Goal: Navigation & Orientation: Find specific page/section

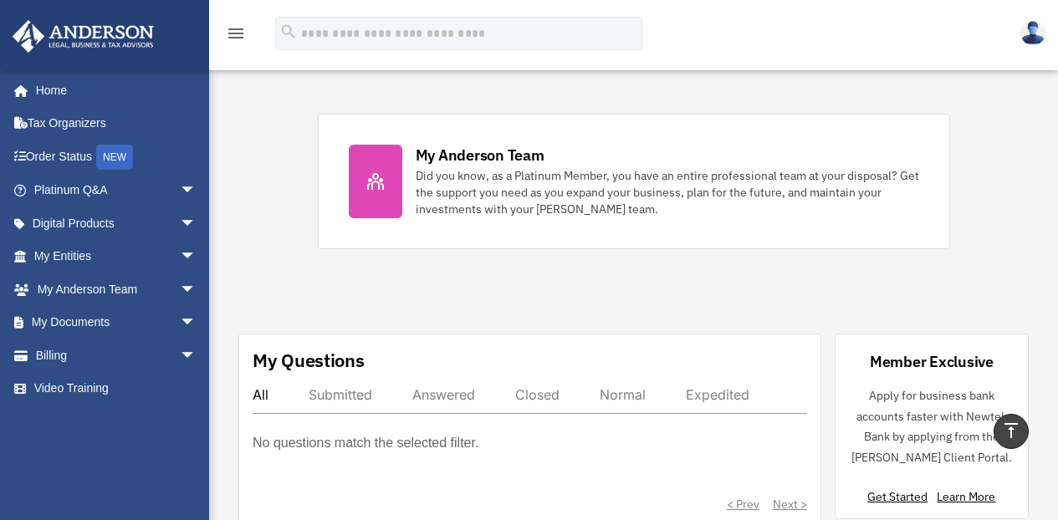
scroll to position [675, 0]
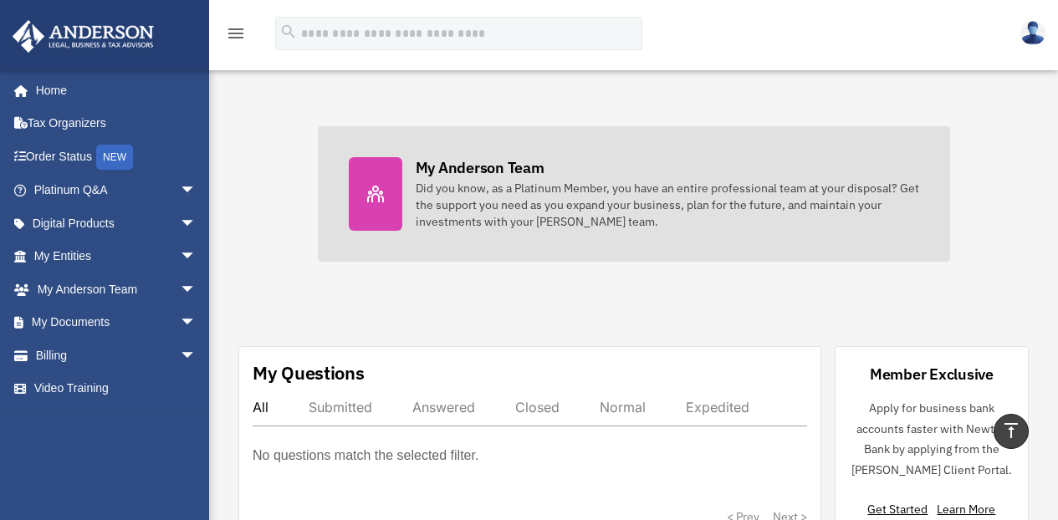
click at [517, 166] on div "My Anderson Team" at bounding box center [480, 167] width 129 height 21
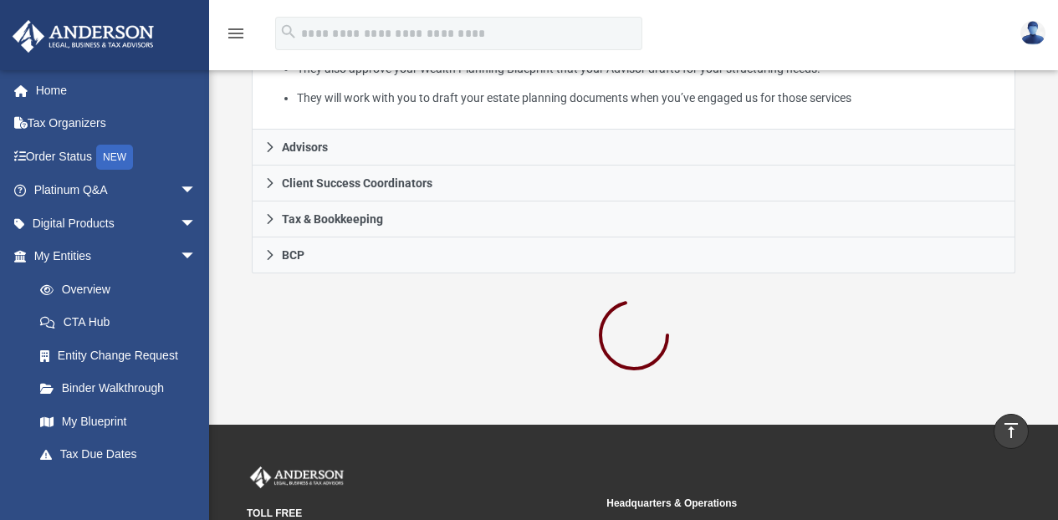
scroll to position [472, 0]
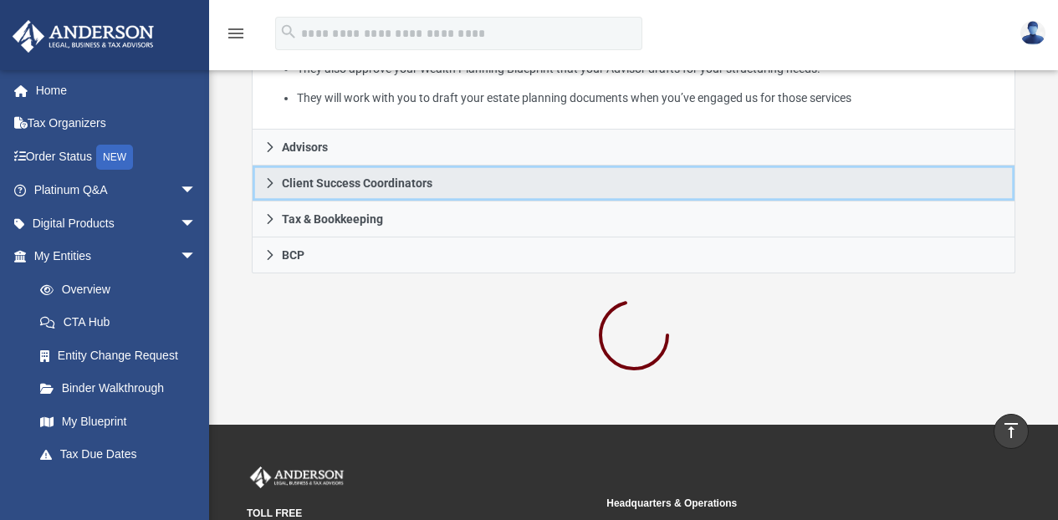
click at [432, 177] on span "Client Success Coordinators" at bounding box center [357, 183] width 151 height 12
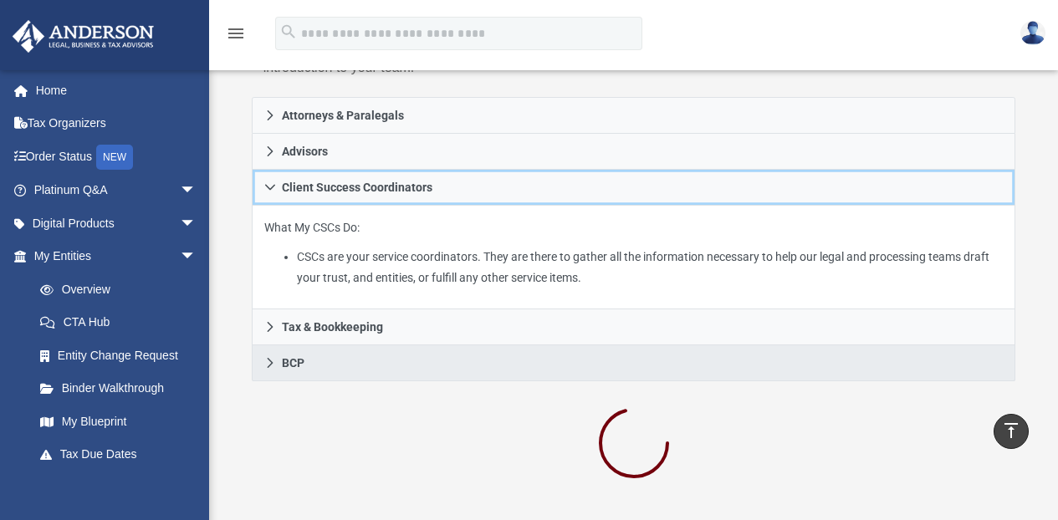
scroll to position [273, 0]
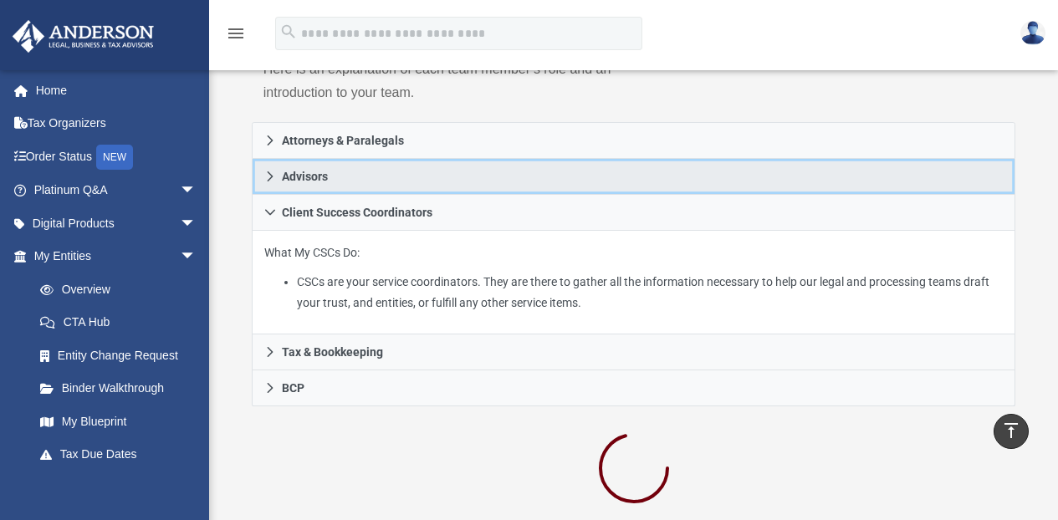
click at [298, 174] on span "Advisors" at bounding box center [305, 177] width 46 height 12
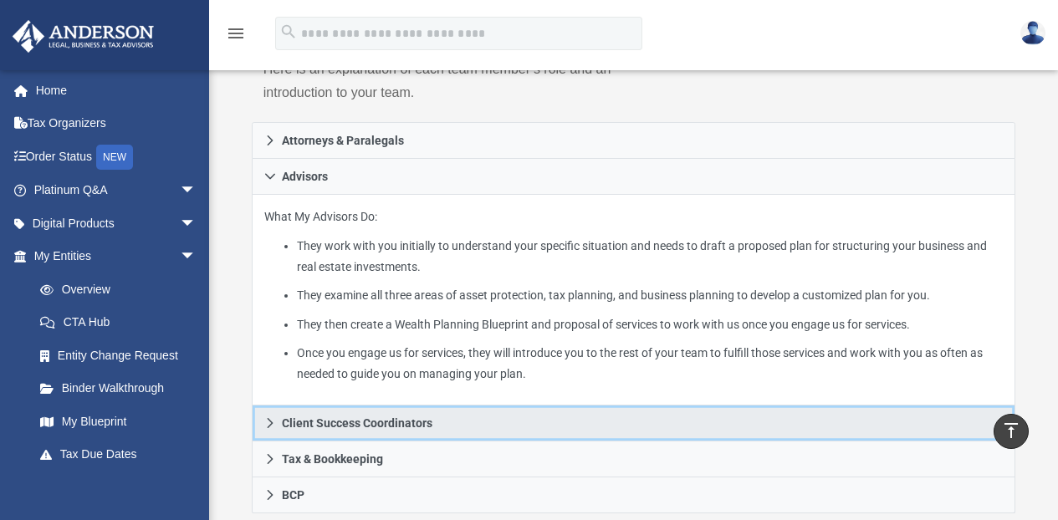
click at [423, 424] on span "Client Success Coordinators" at bounding box center [357, 423] width 151 height 12
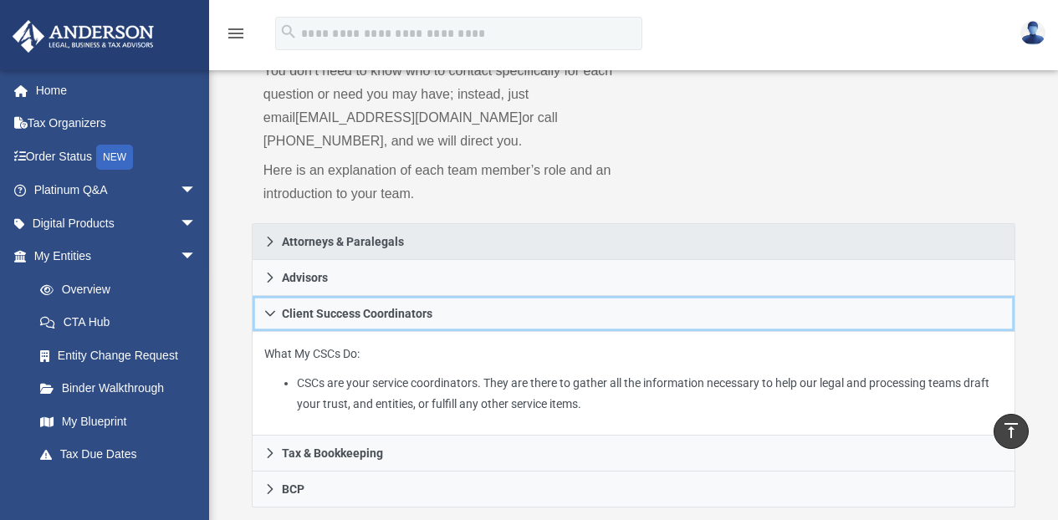
scroll to position [0, 0]
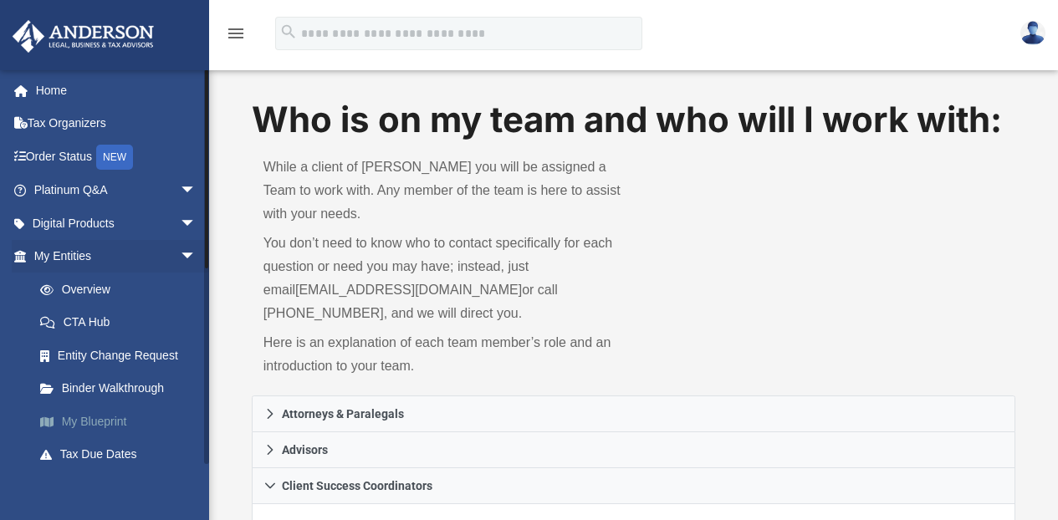
click at [117, 411] on link "My Blueprint" at bounding box center [122, 421] width 198 height 33
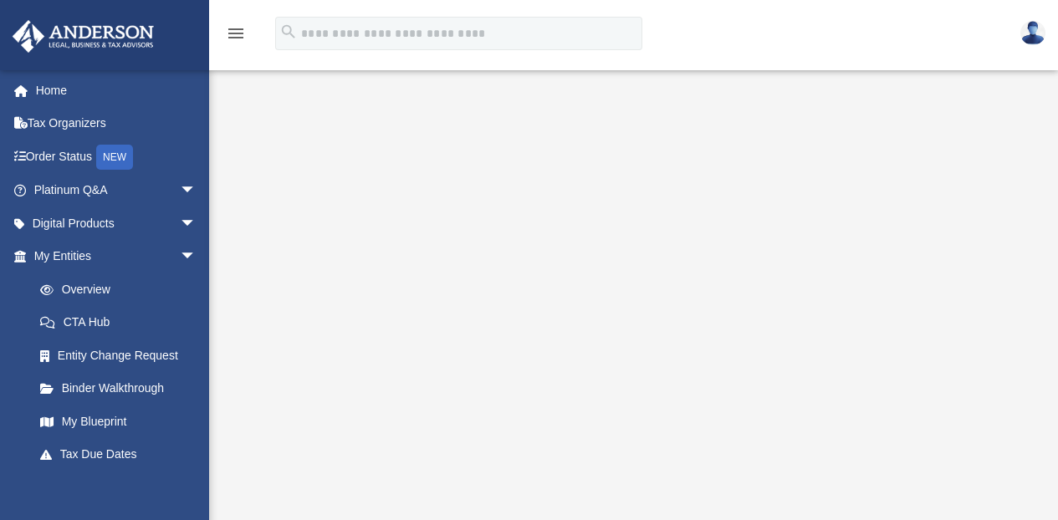
scroll to position [138, 0]
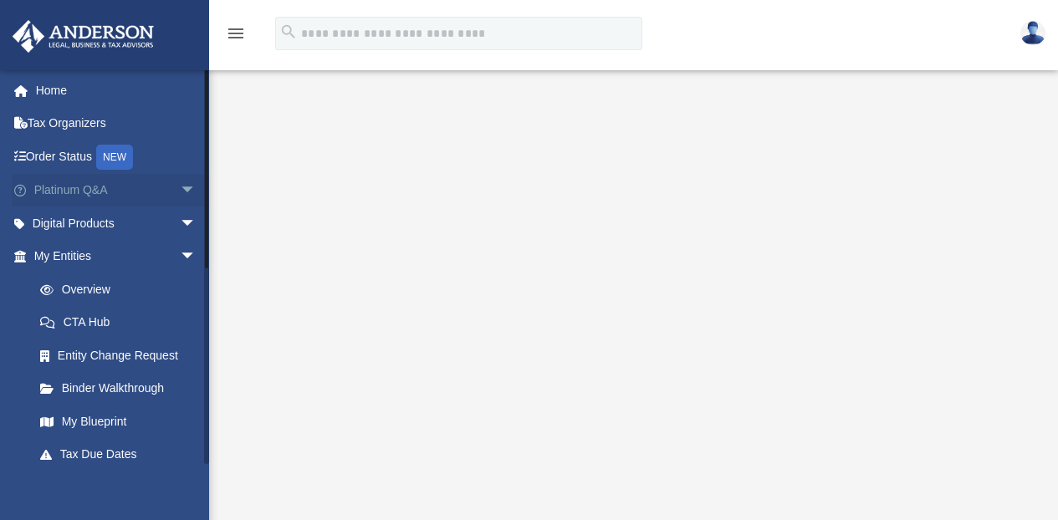
click at [180, 184] on span "arrow_drop_down" at bounding box center [196, 191] width 33 height 34
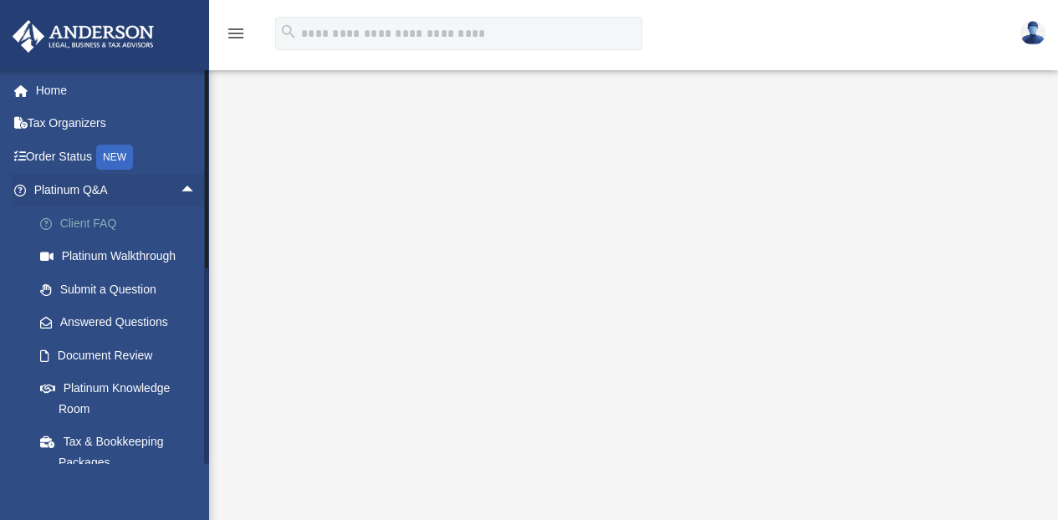
click at [98, 209] on link "Client FAQ" at bounding box center [122, 223] width 198 height 33
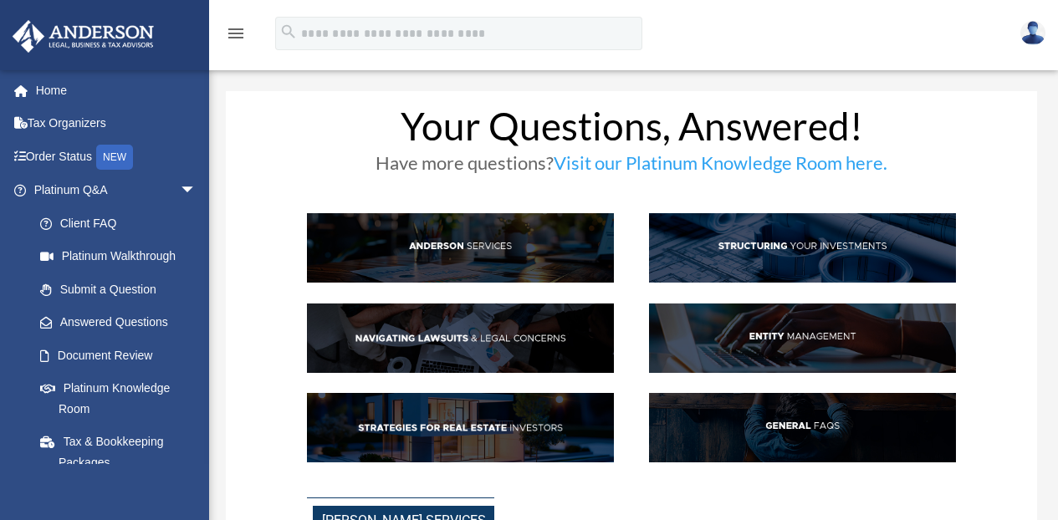
click at [483, 425] on img at bounding box center [460, 427] width 307 height 69
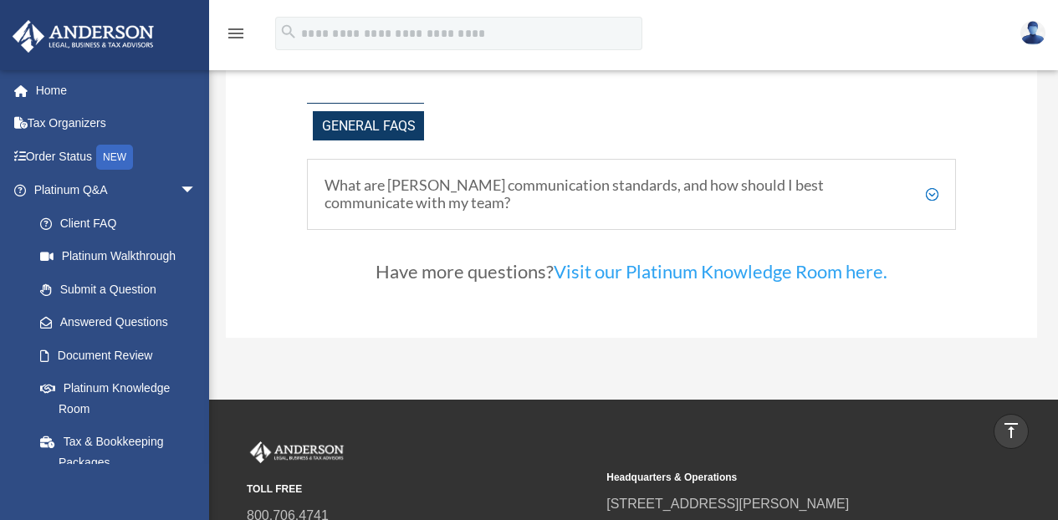
scroll to position [3372, 0]
